Goal: Task Accomplishment & Management: Manage account settings

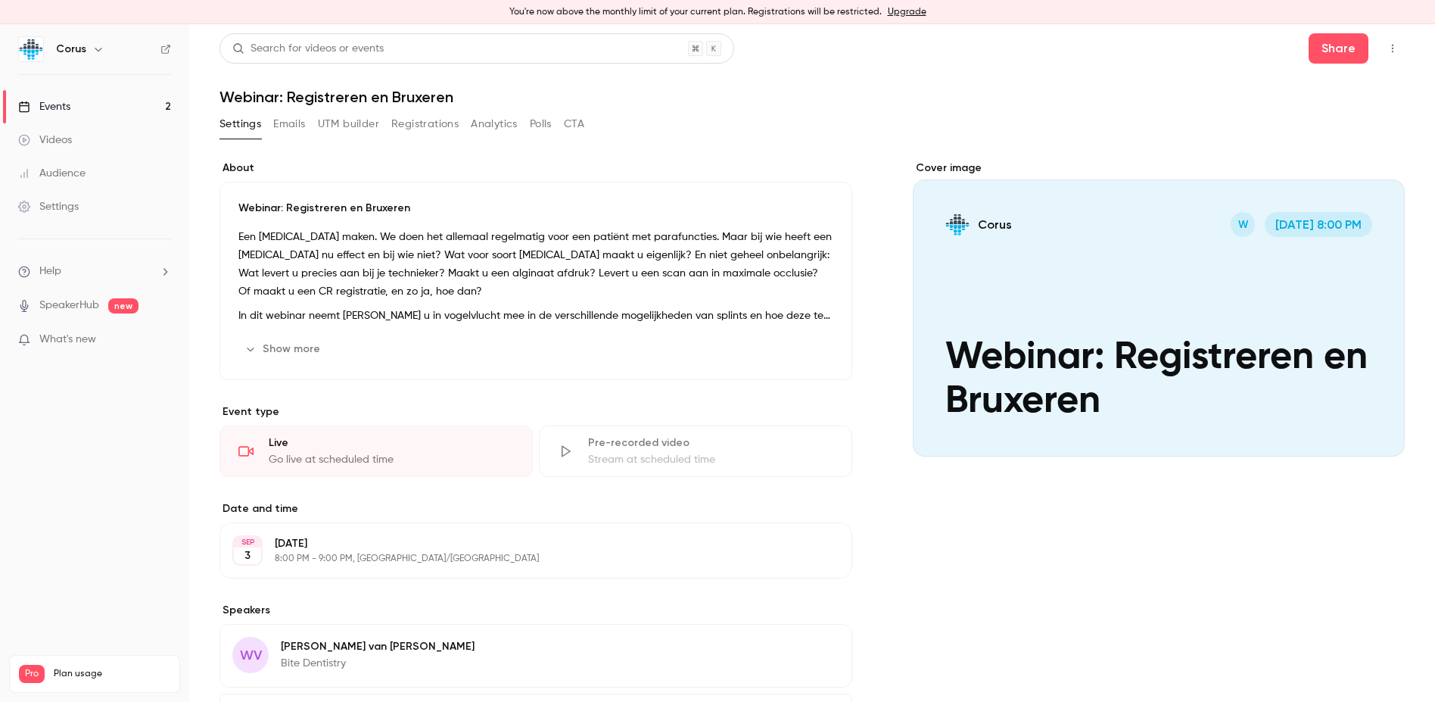
click at [60, 98] on link "Events 2" at bounding box center [94, 106] width 189 height 33
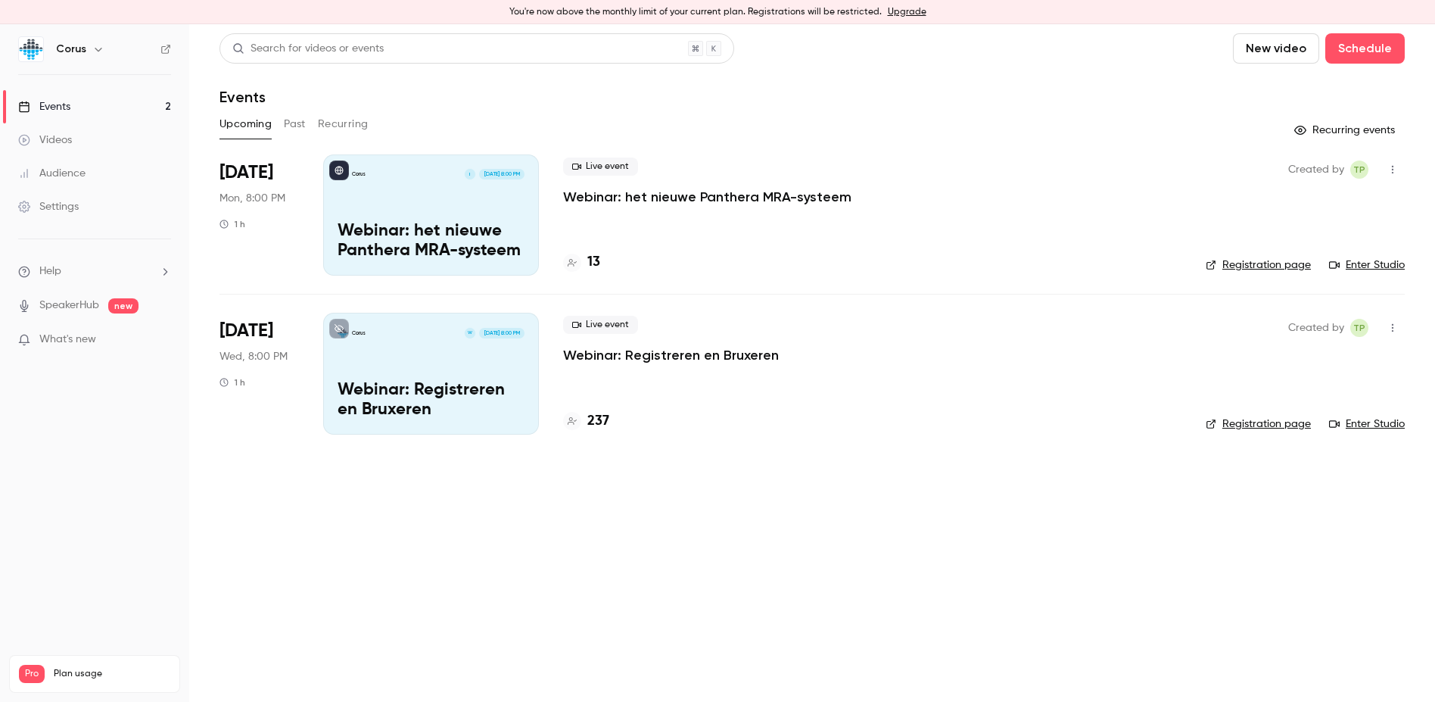
click at [422, 229] on p "Webinar: het nieuwe Panthera MRA-systeem" at bounding box center [431, 241] width 187 height 39
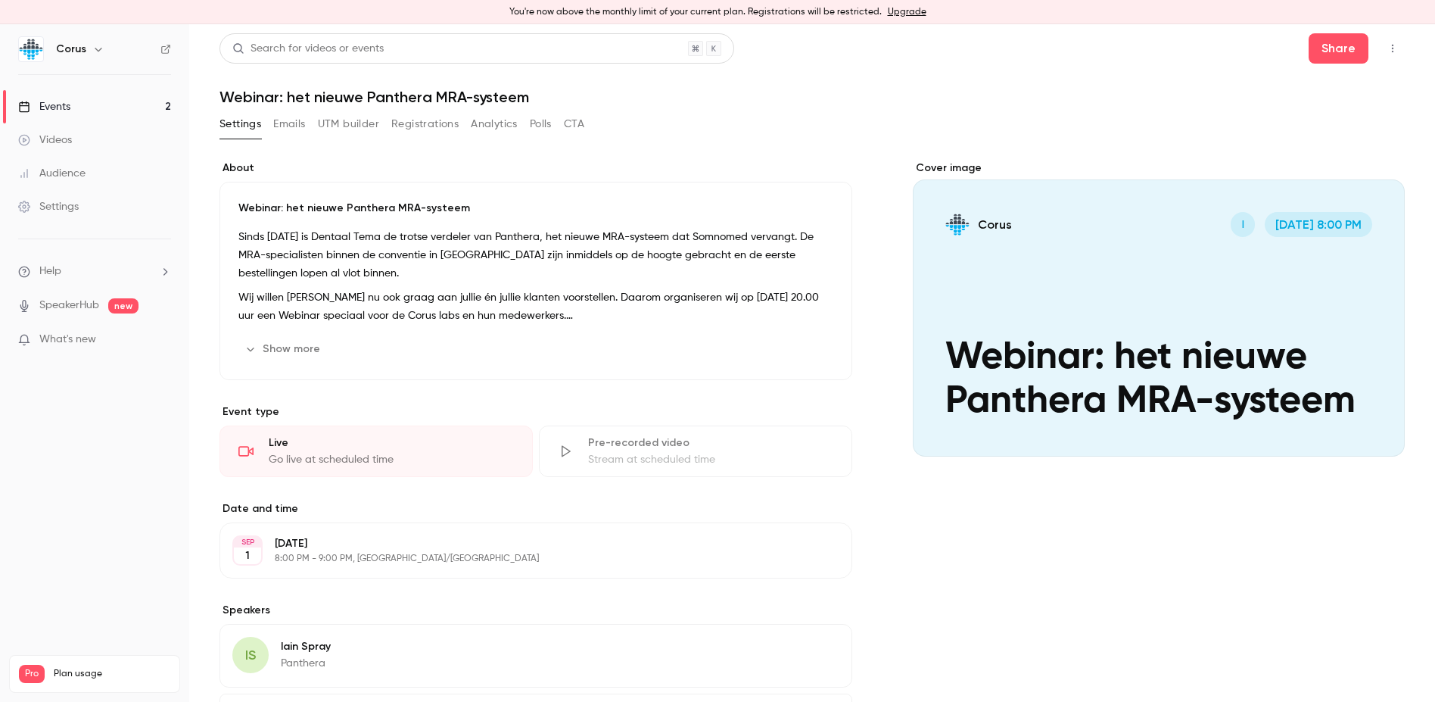
click at [1387, 49] on icon "button" at bounding box center [1393, 48] width 12 height 11
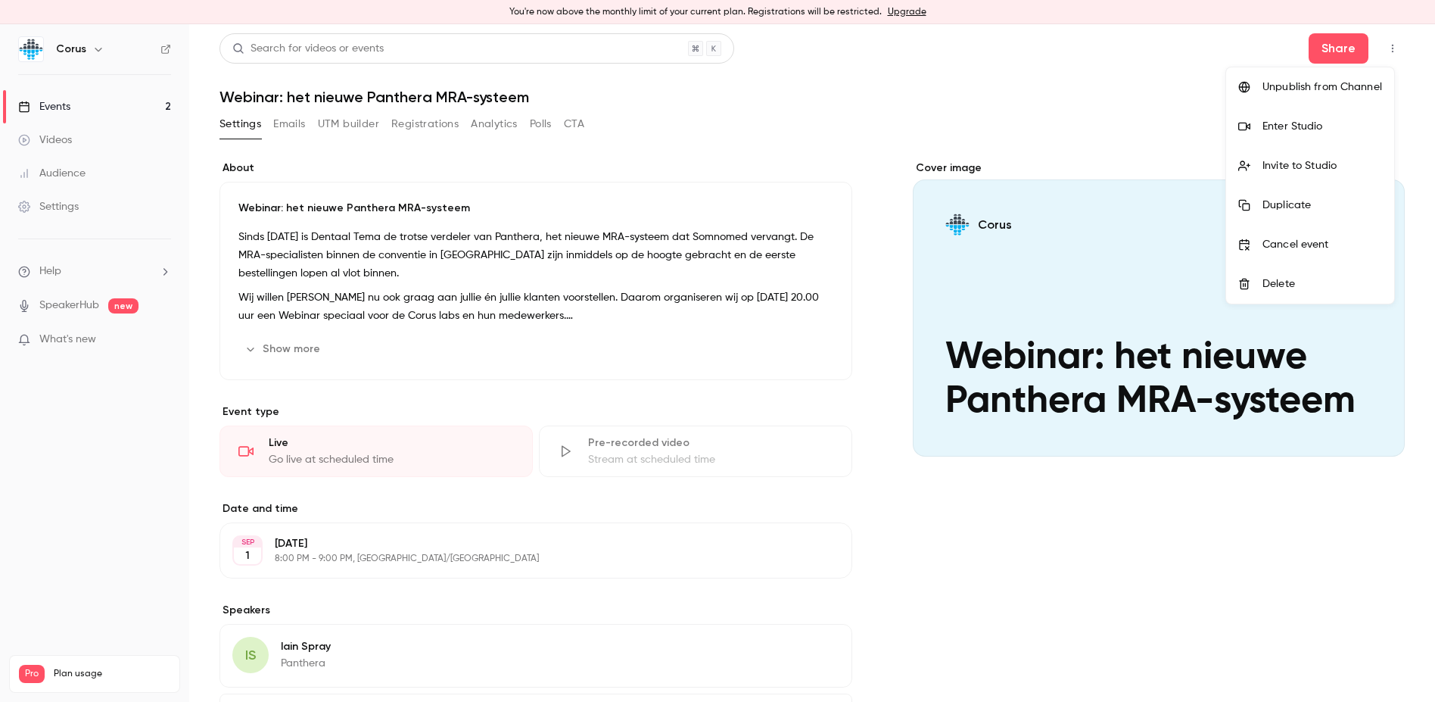
click at [1175, 536] on div at bounding box center [717, 351] width 1435 height 702
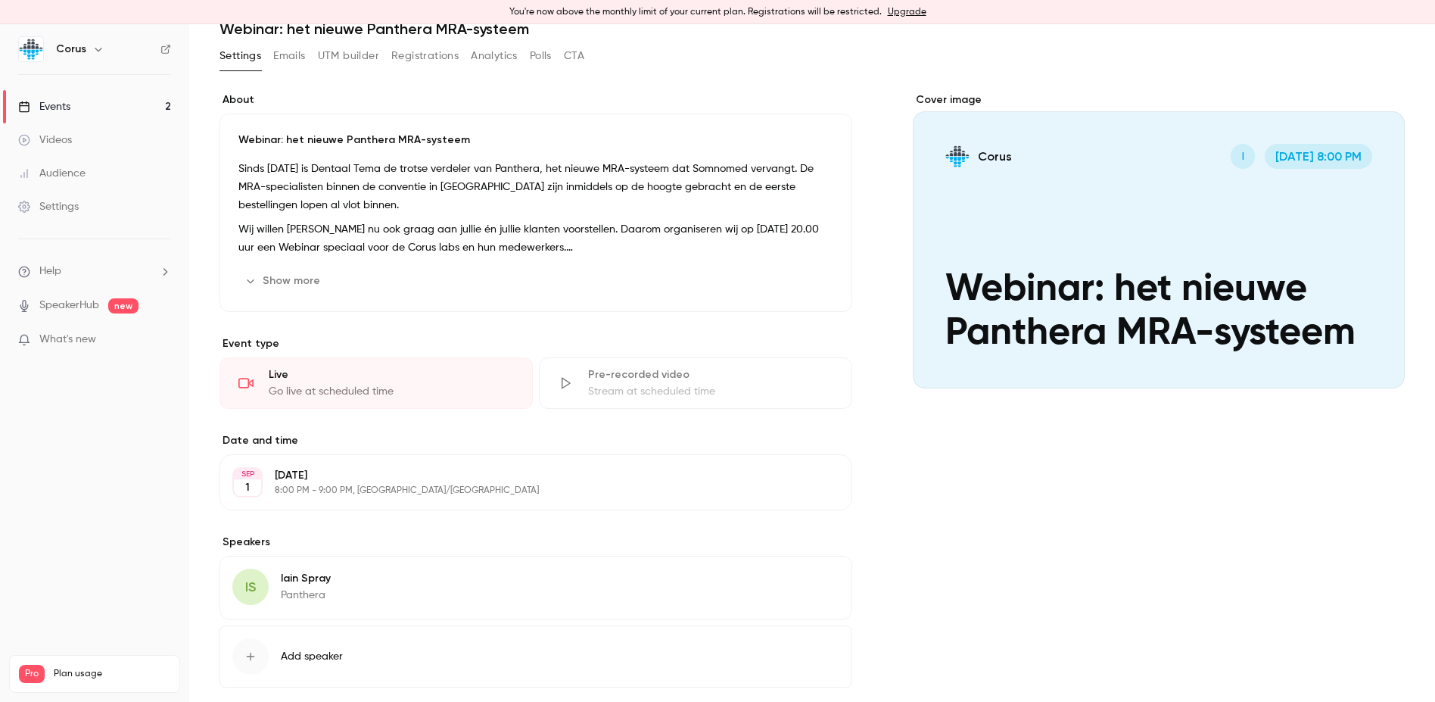
scroll to position [148, 0]
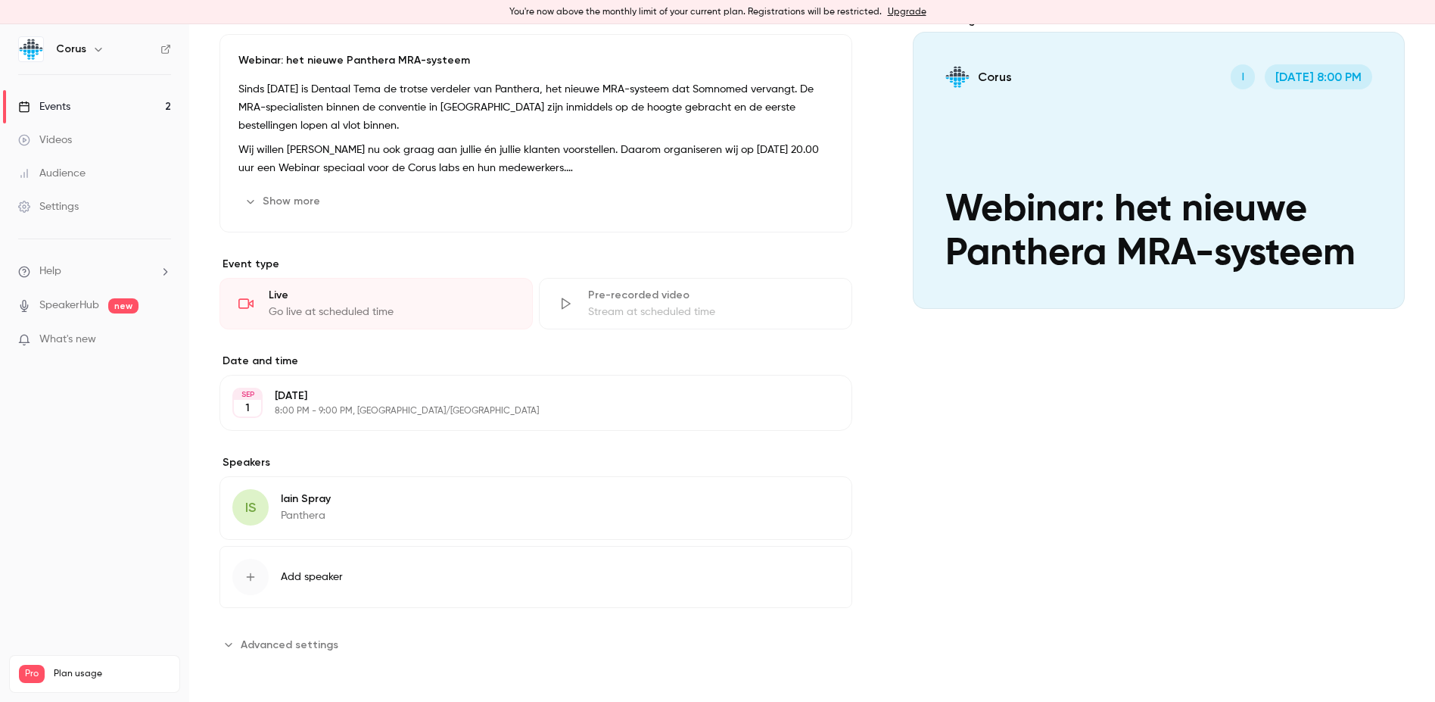
click at [226, 646] on icon "Advanced settings" at bounding box center [229, 644] width 12 height 12
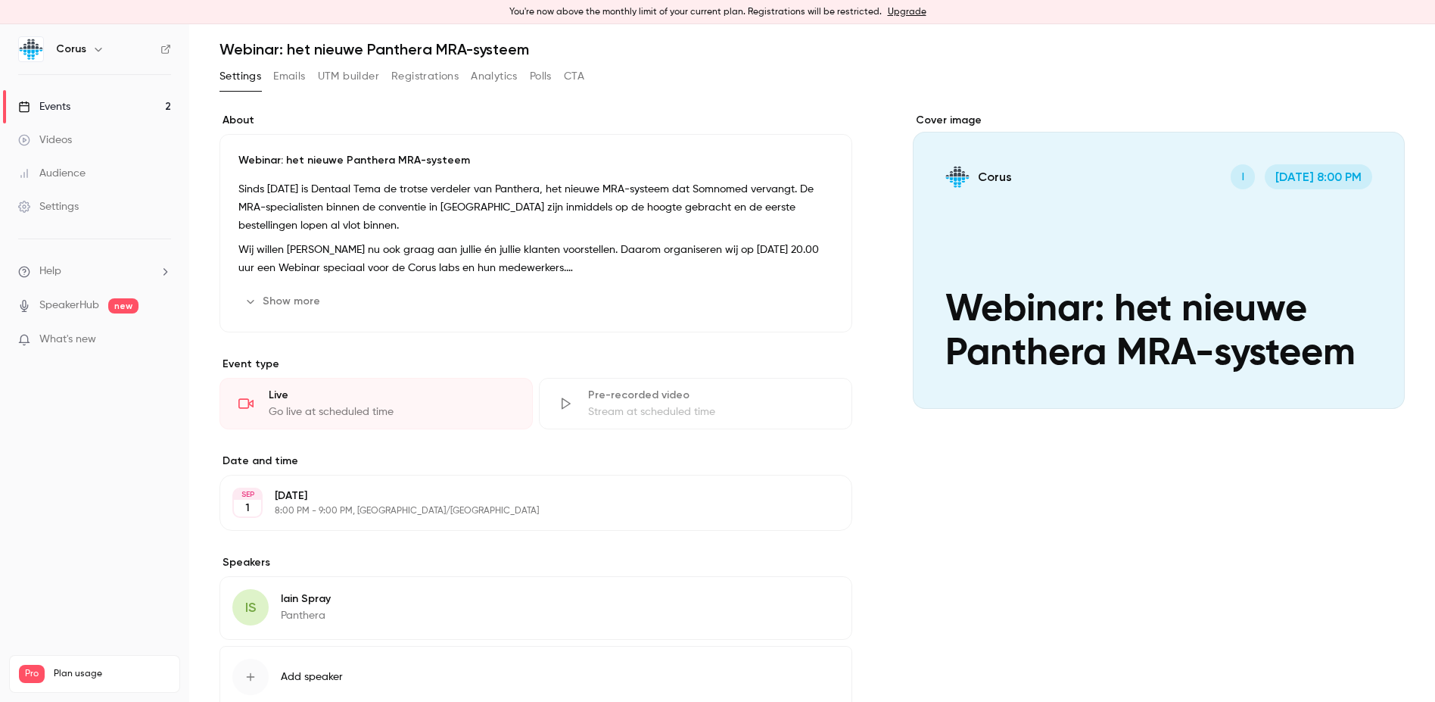
scroll to position [0, 0]
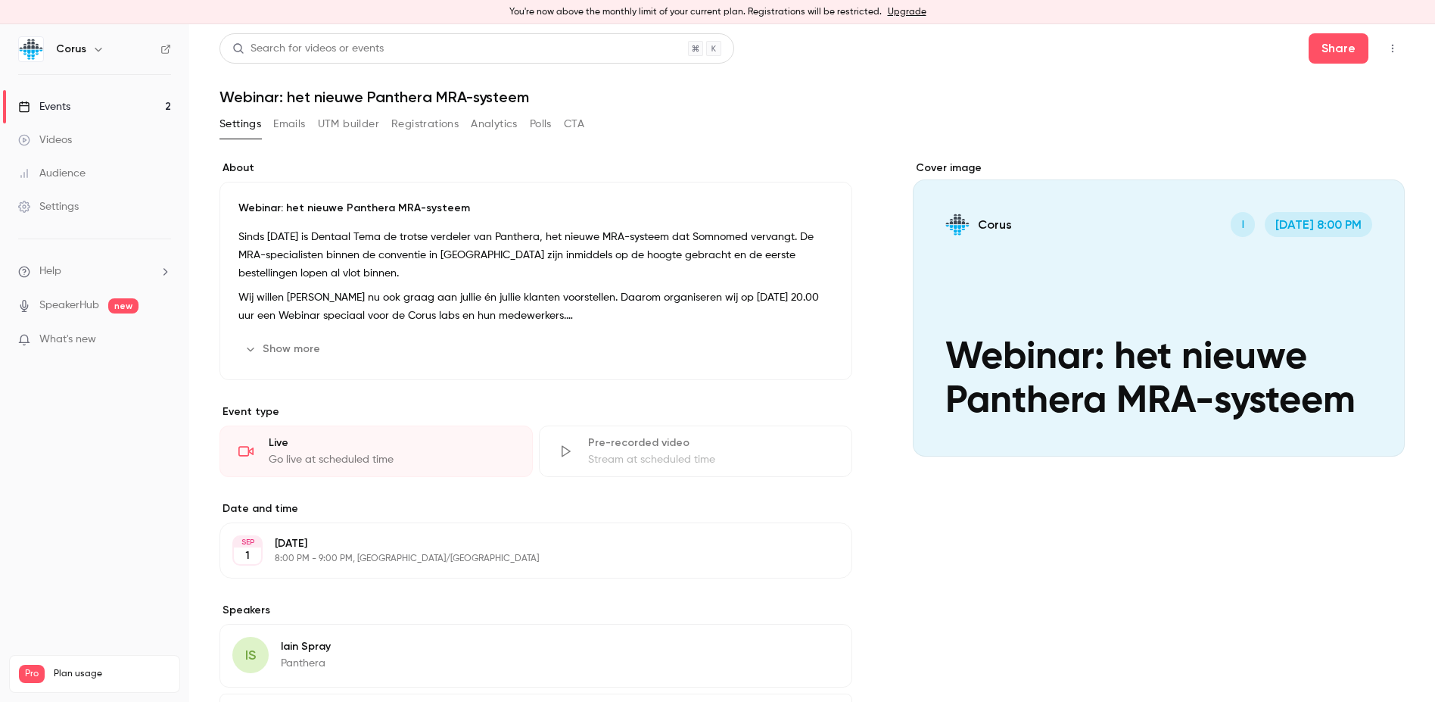
click at [1387, 46] on icon "button" at bounding box center [1393, 48] width 12 height 11
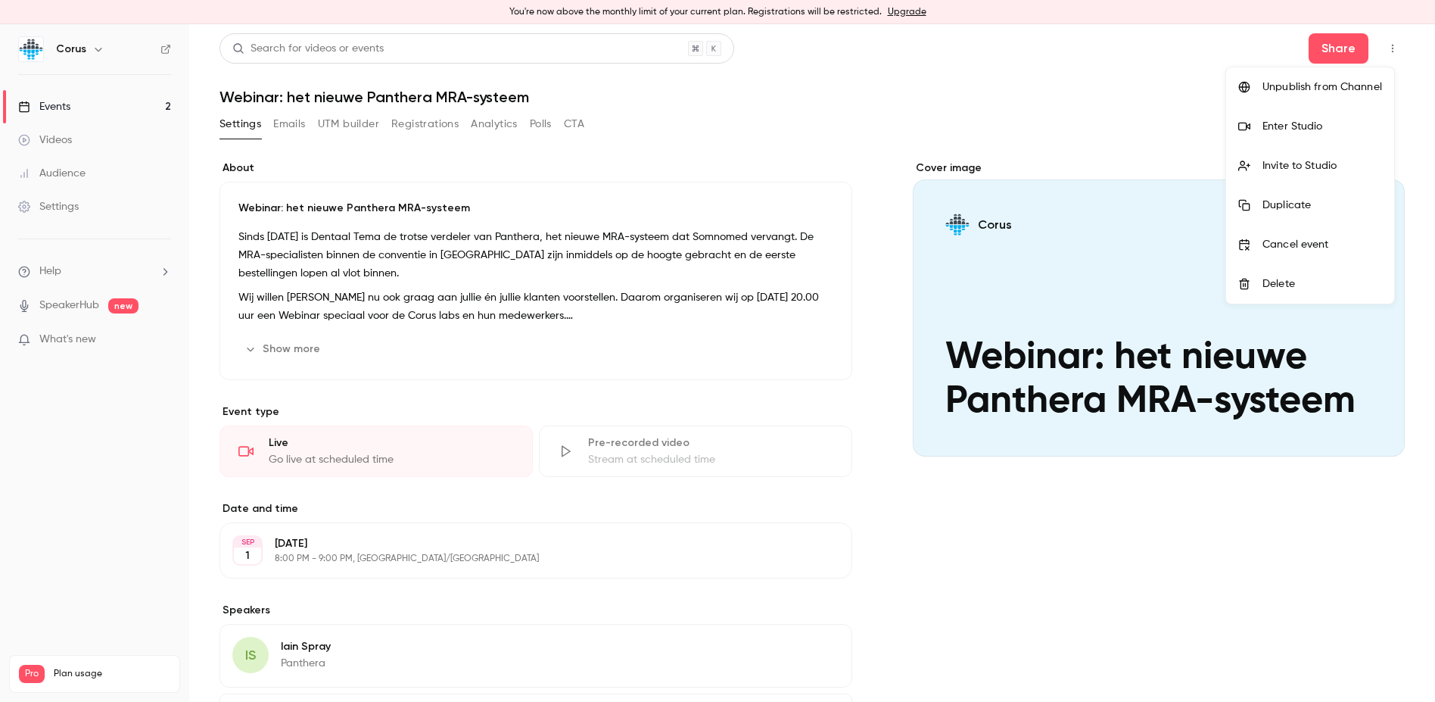
click at [1285, 123] on div "Enter Studio" at bounding box center [1323, 126] width 120 height 15
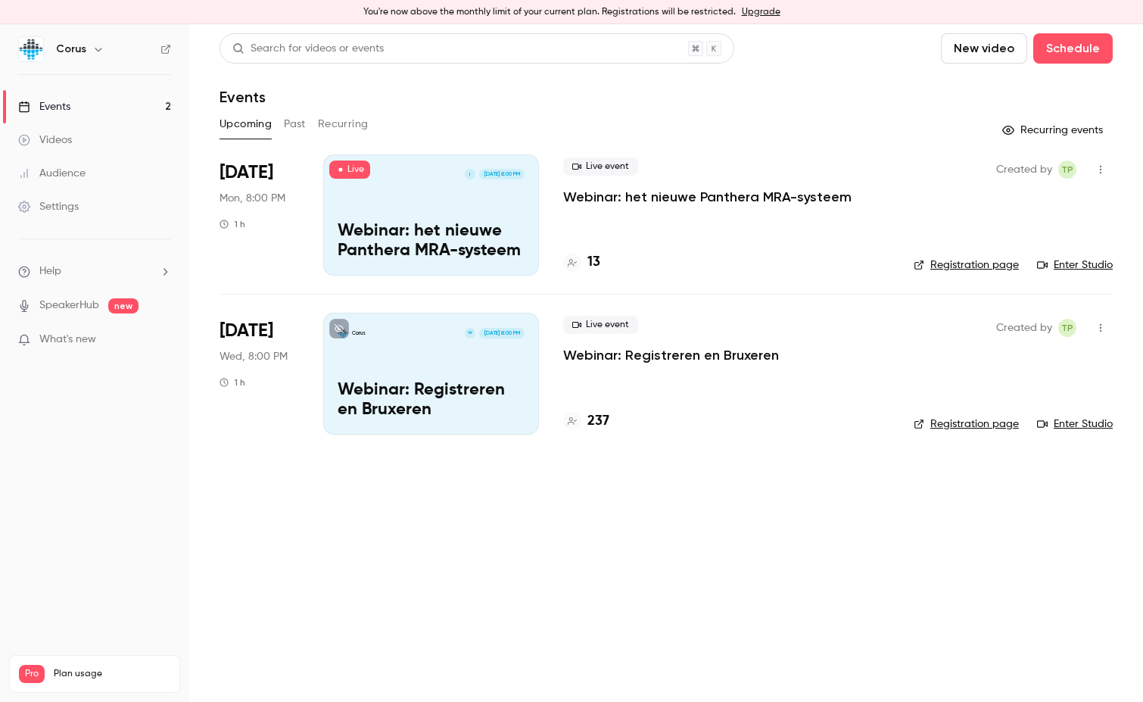
click at [593, 260] on h4 "13" at bounding box center [593, 262] width 13 height 20
